Goal: Check status: Check status

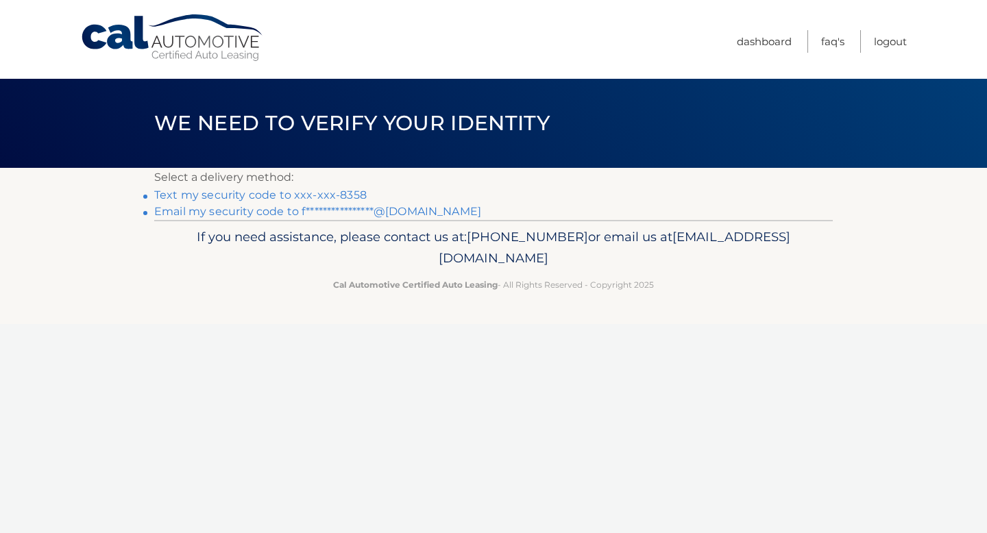
click at [241, 194] on link "Text my security code to xxx-xxx-8358" at bounding box center [260, 194] width 212 height 13
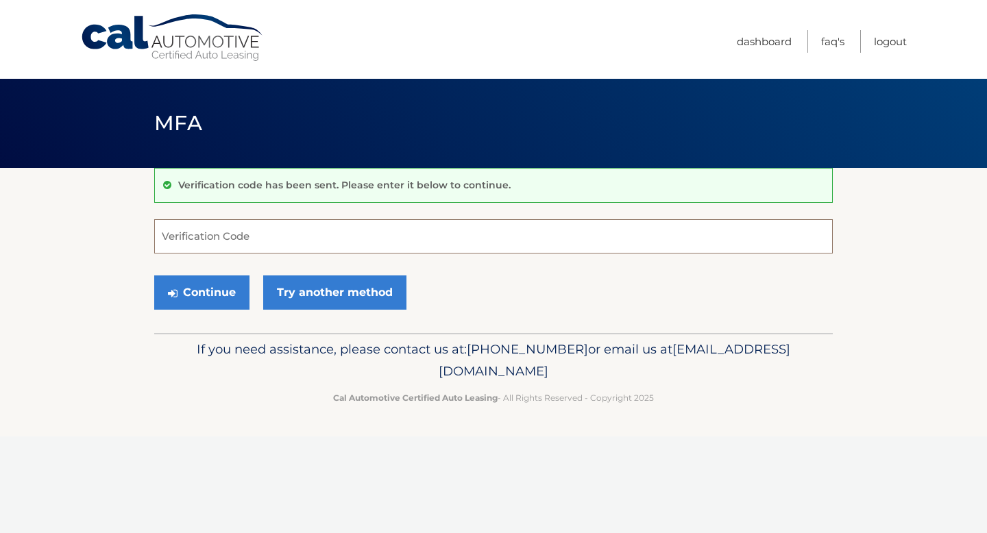
click at [251, 243] on input "Verification Code" at bounding box center [493, 236] width 678 height 34
type input "816866"
click at [154, 275] on button "Continue" at bounding box center [201, 292] width 95 height 34
click at [199, 289] on button "Continue" at bounding box center [201, 292] width 95 height 34
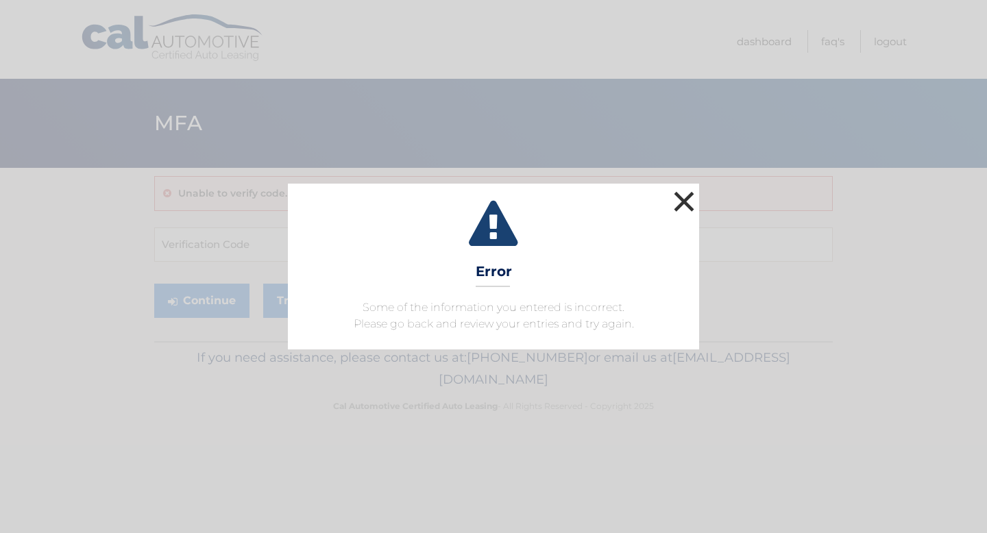
click at [682, 208] on button "×" at bounding box center [683, 201] width 27 height 27
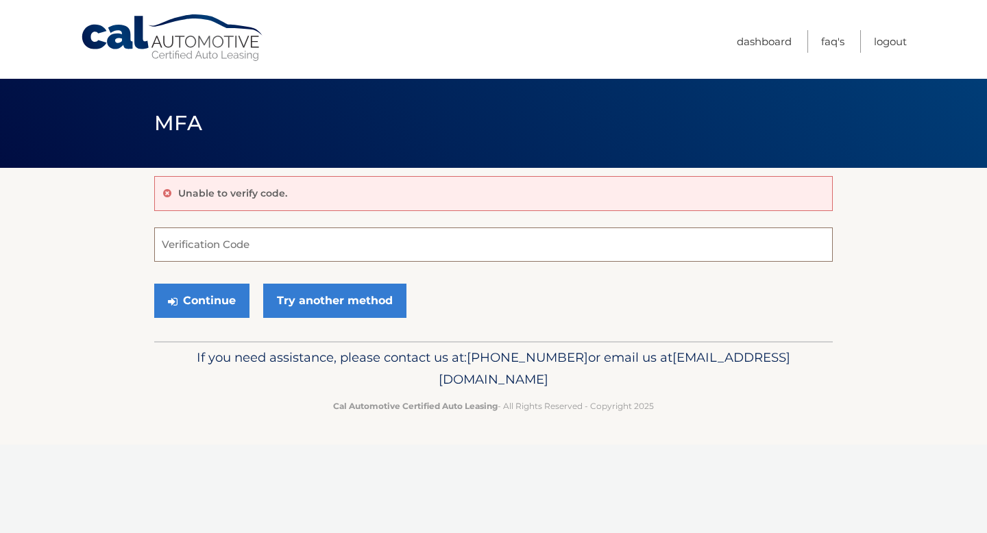
click at [272, 242] on input "Verification Code" at bounding box center [493, 244] width 678 height 34
click at [289, 303] on link "Try another method" at bounding box center [334, 301] width 143 height 34
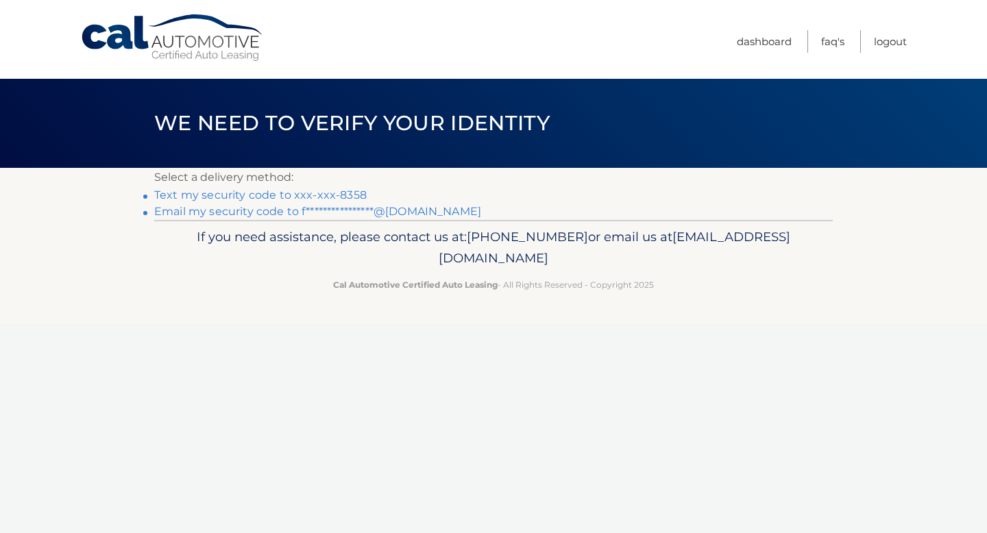
click at [327, 196] on link "Text my security code to xxx-xxx-8358" at bounding box center [260, 194] width 212 height 13
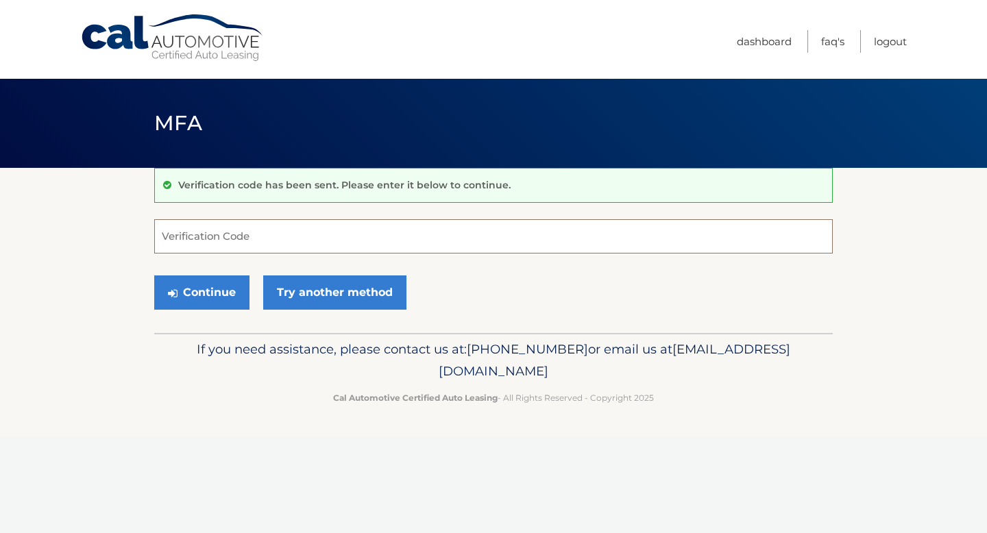
click at [316, 227] on input "Verification Code" at bounding box center [493, 236] width 678 height 34
type input "007048"
click at [219, 284] on button "Continue" at bounding box center [201, 292] width 95 height 34
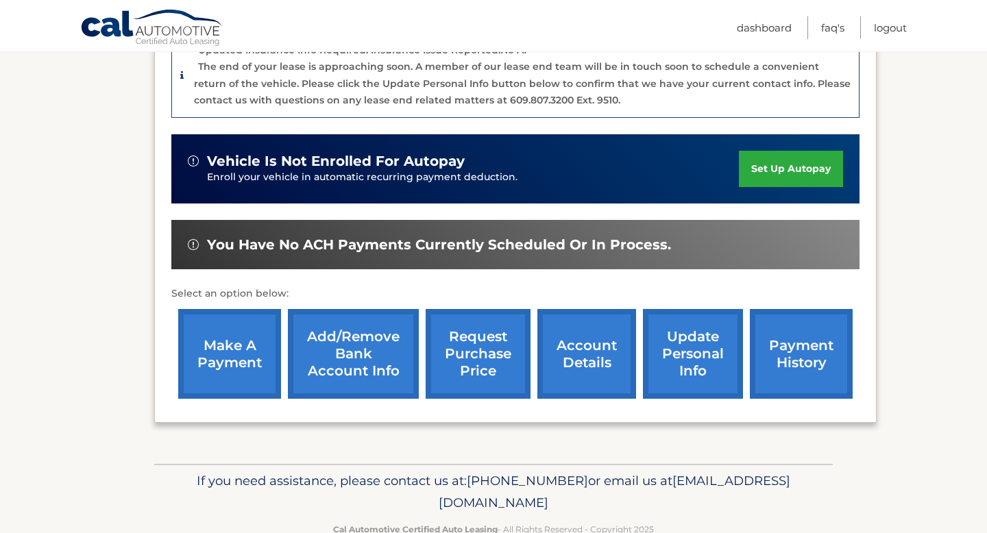
scroll to position [377, 0]
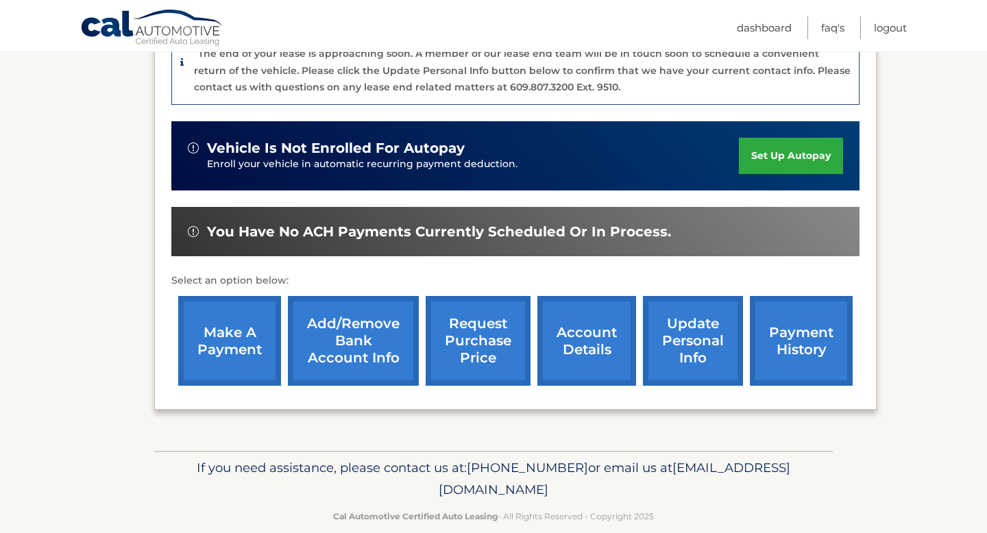
click at [772, 350] on link "payment history" at bounding box center [801, 341] width 103 height 90
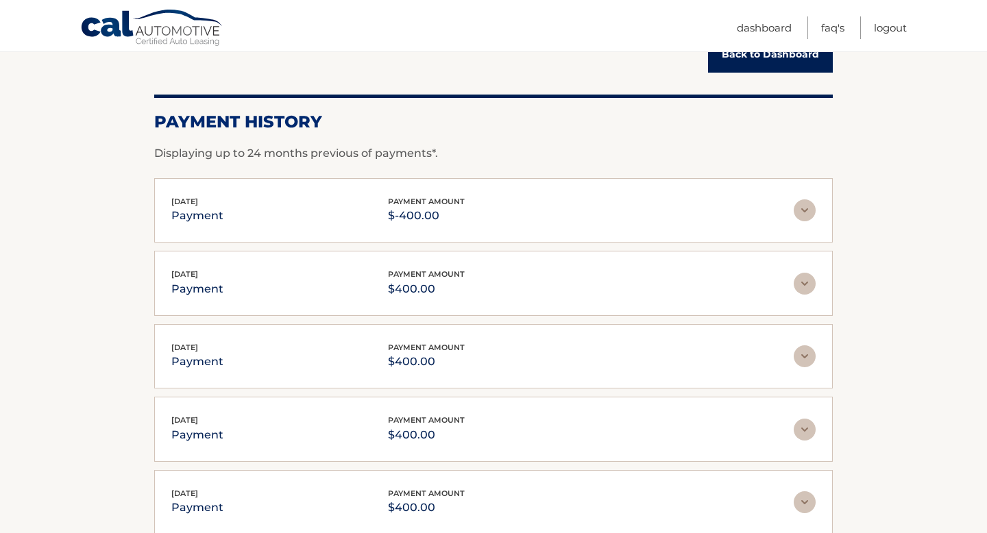
scroll to position [161, 0]
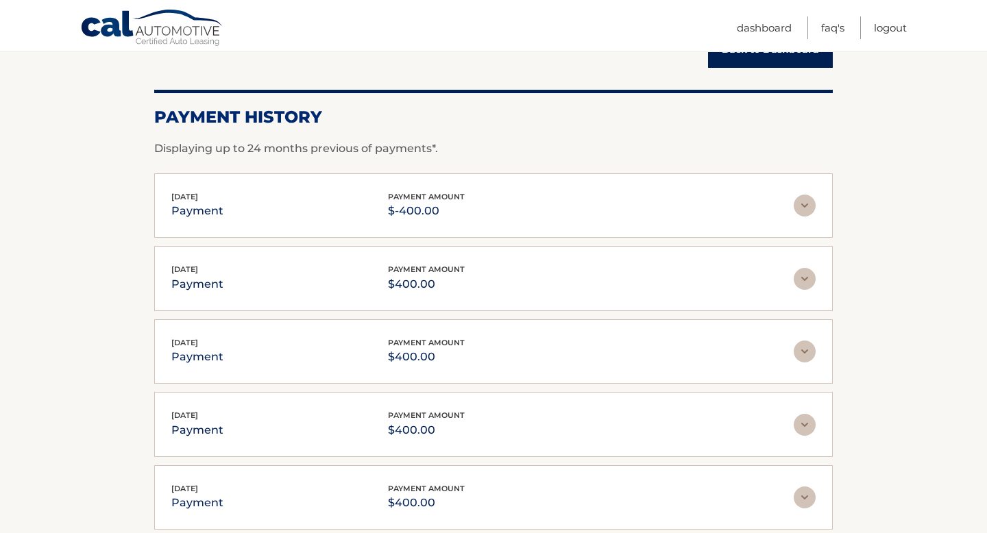
click at [811, 203] on img at bounding box center [804, 206] width 22 height 22
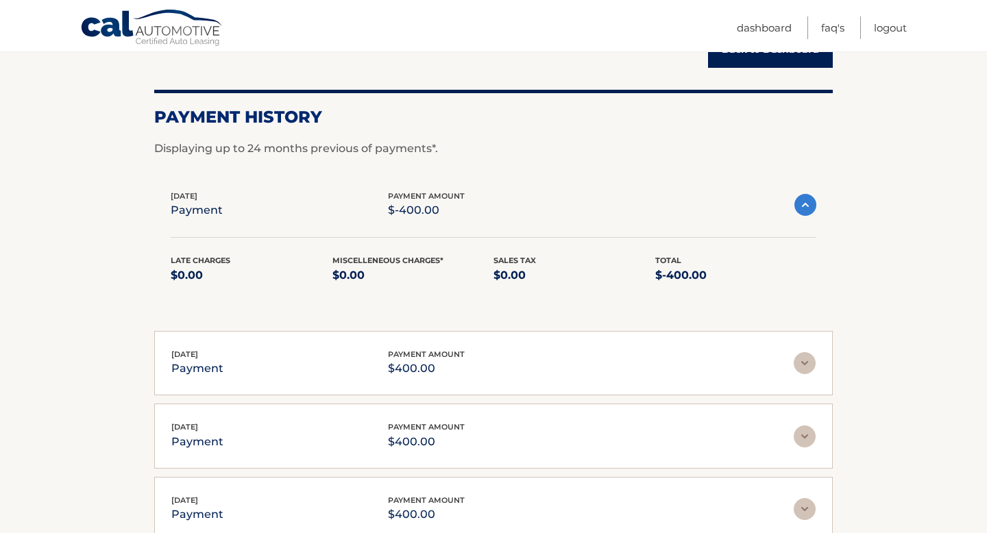
click at [804, 358] on img at bounding box center [804, 363] width 22 height 22
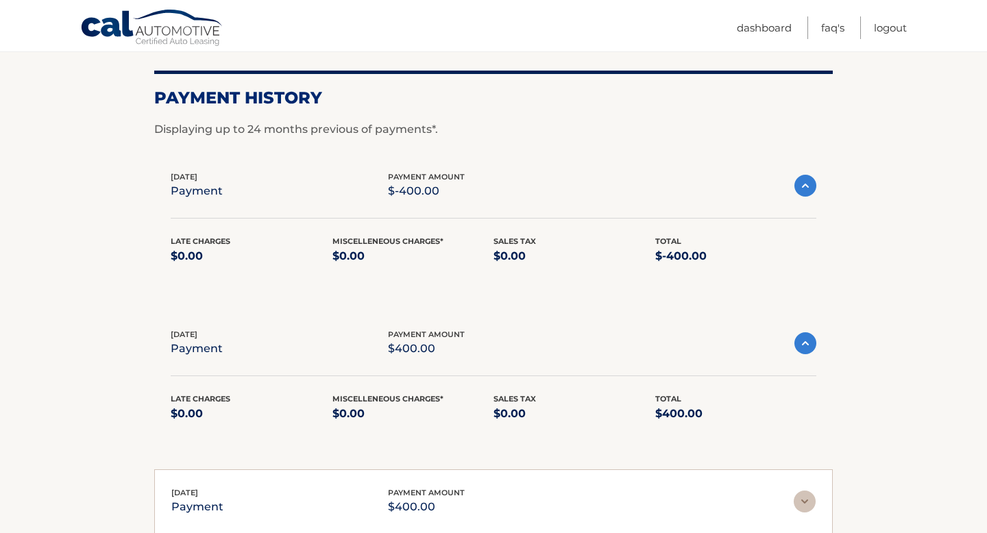
scroll to position [92, 0]
